Goal: Task Accomplishment & Management: Manage account settings

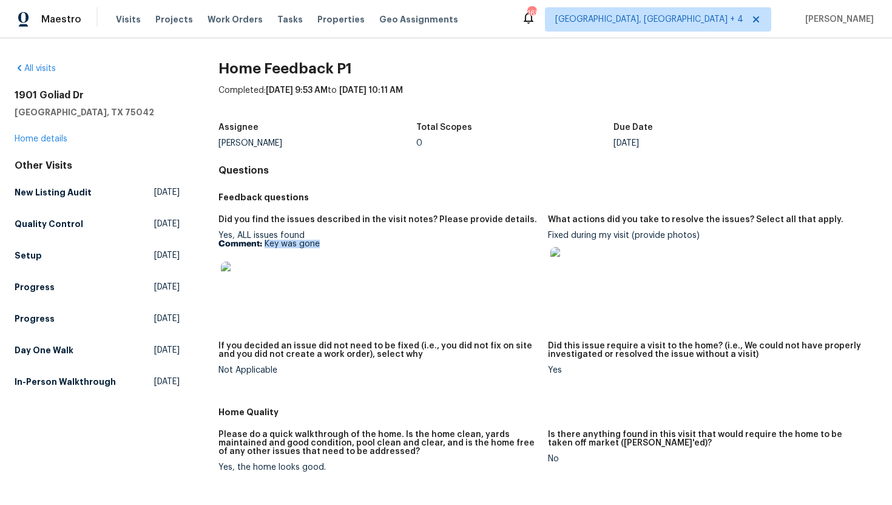
drag, startPoint x: 335, startPoint y: 243, endPoint x: 263, endPoint y: 244, distance: 71.6
click at [263, 244] on p "Comment: Key was gone" at bounding box center [378, 244] width 320 height 8
copy p "Key was gone"
drag, startPoint x: 631, startPoint y: 238, endPoint x: 548, endPoint y: 238, distance: 82.5
click at [548, 238] on div "Fixed during my visit (provide photos)" at bounding box center [708, 262] width 320 height 62
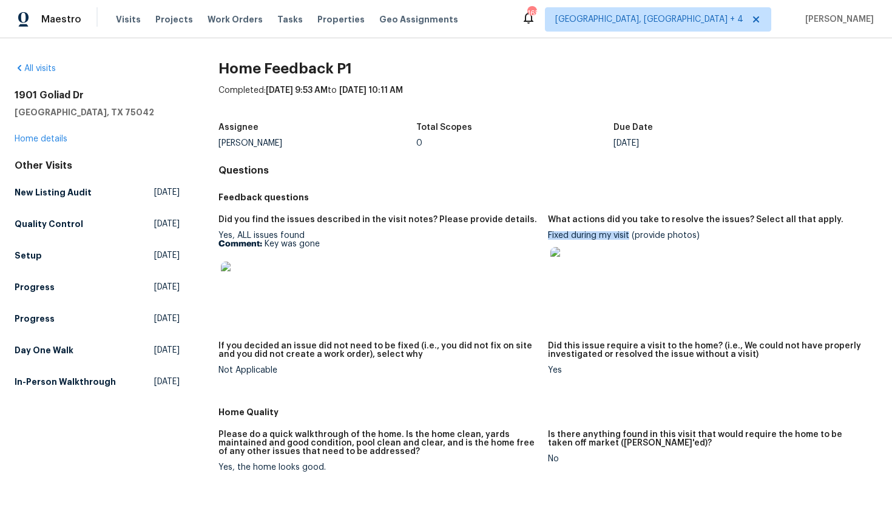
copy div "Fixed during my visit"
